Goal: Task Accomplishment & Management: Use online tool/utility

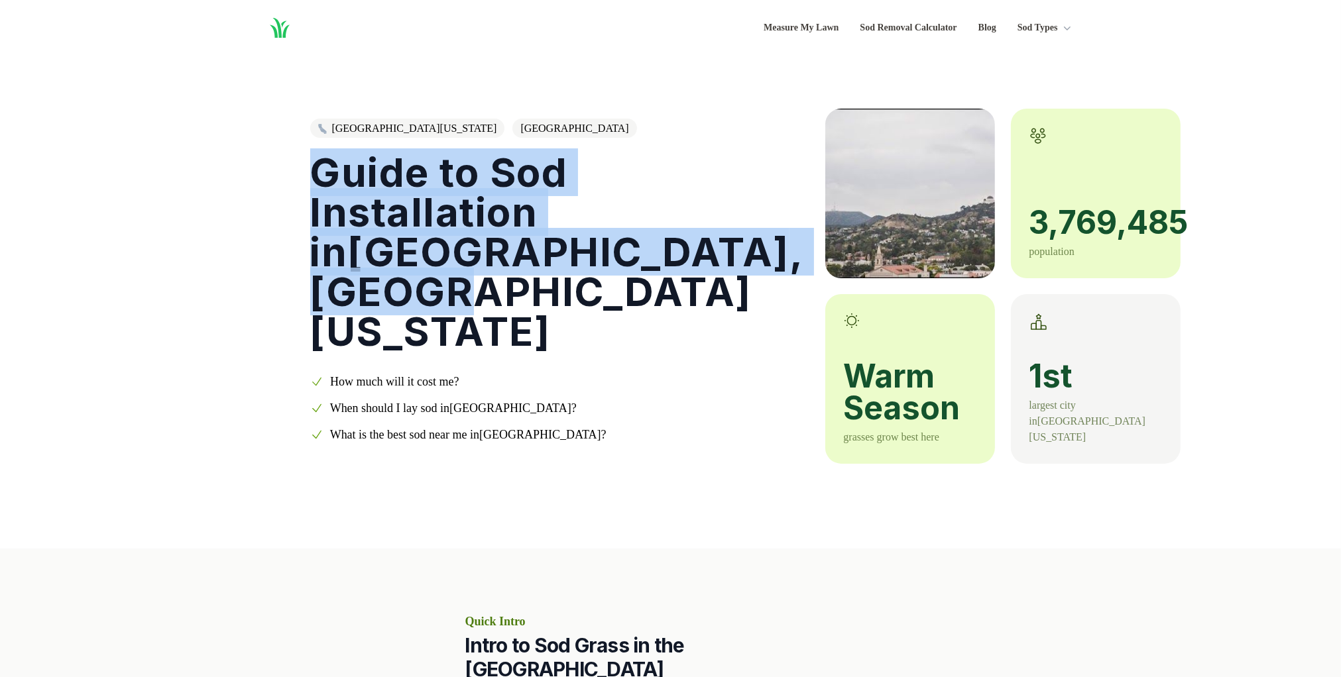
drag, startPoint x: 325, startPoint y: 172, endPoint x: 451, endPoint y: 305, distance: 182.4
click at [449, 303] on div "Southern [US_STATE] Los Angeles County Guide to Sod Installation in [GEOGRAPHIC…" at bounding box center [671, 260] width 764 height 408
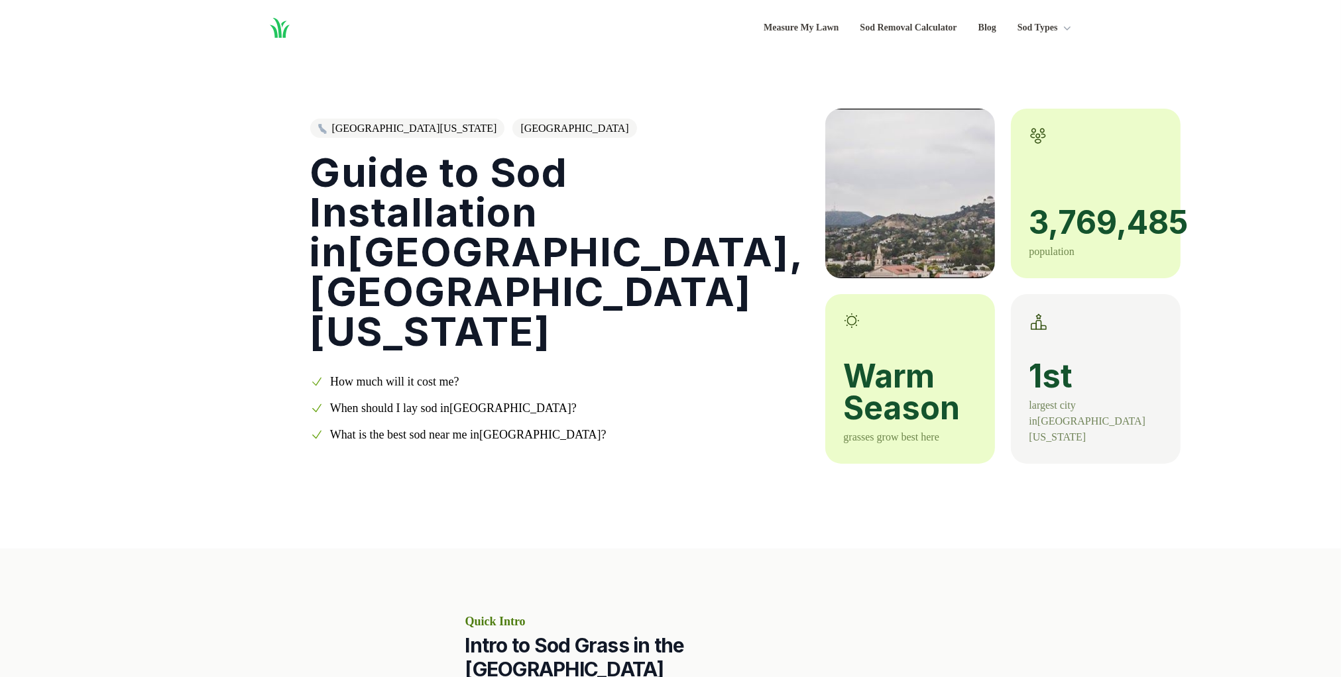
click at [457, 316] on h1 "Guide to Sod Installation in [GEOGRAPHIC_DATA] , [GEOGRAPHIC_DATA][US_STATE]" at bounding box center [557, 251] width 494 height 199
click at [367, 131] on link "[GEOGRAPHIC_DATA][US_STATE]" at bounding box center [407, 128] width 195 height 19
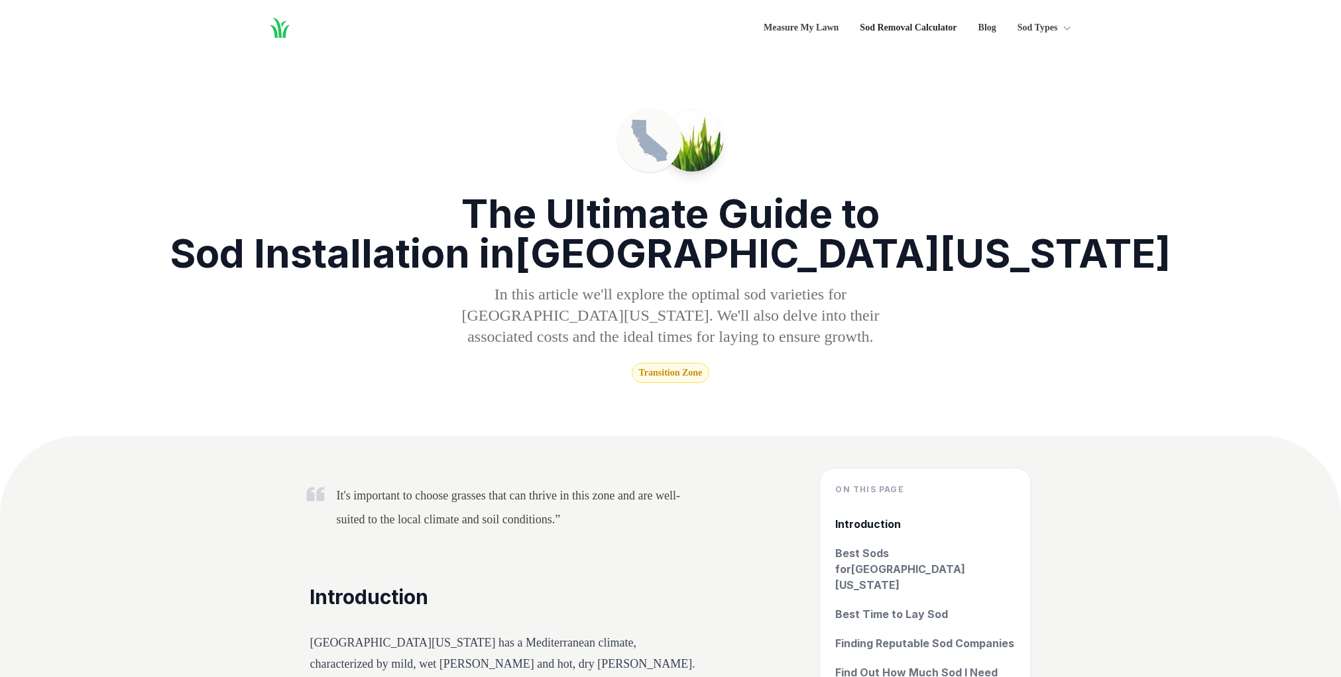
click at [888, 31] on link "Sod Removal Calculator" at bounding box center [908, 28] width 97 height 16
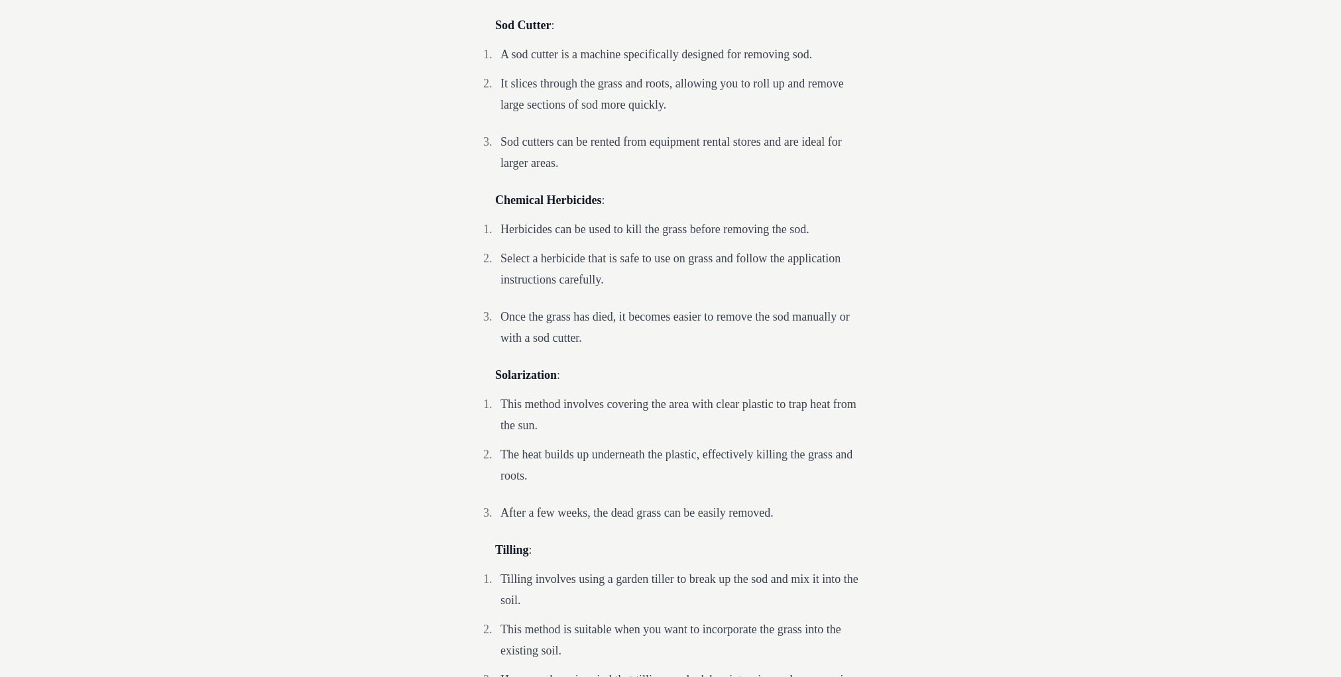
scroll to position [2402, 0]
